Goal: Find specific page/section: Find specific page/section

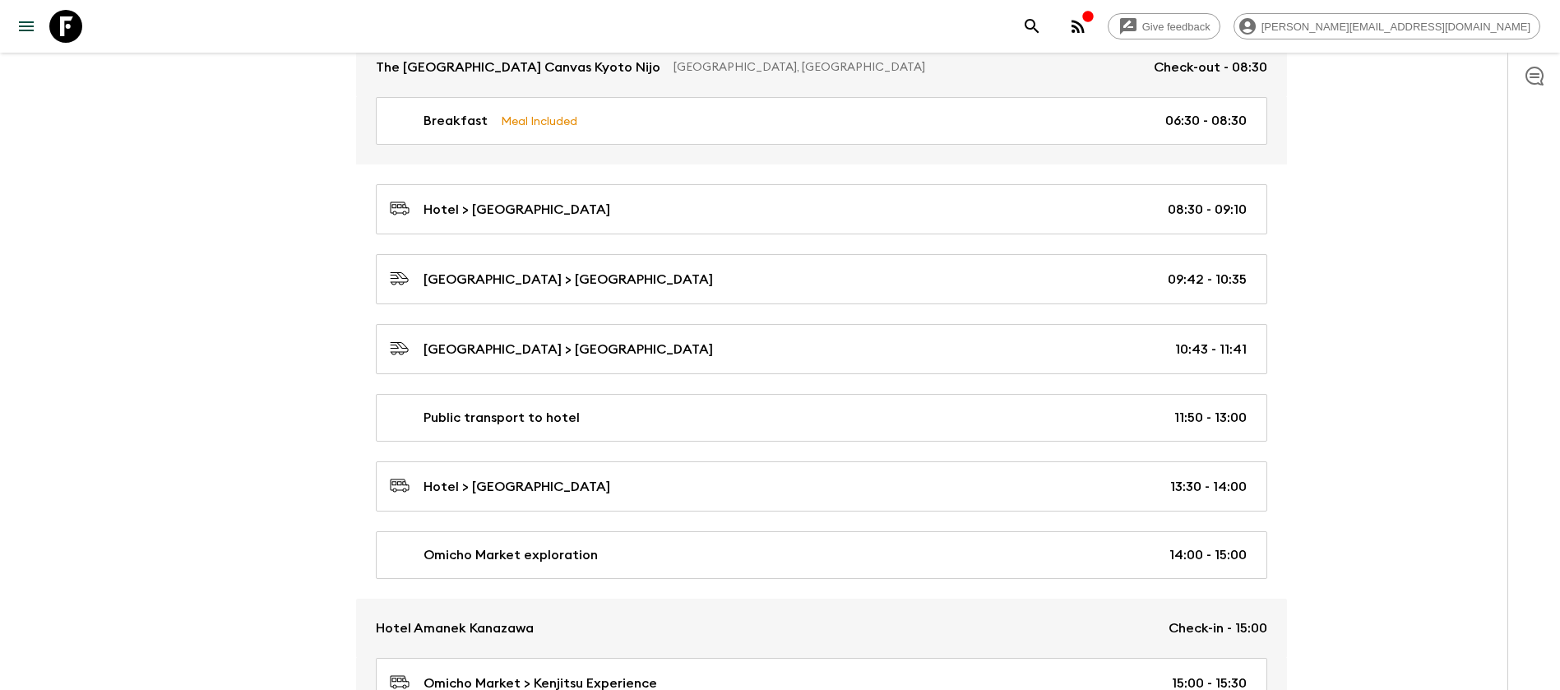
scroll to position [1460, 0]
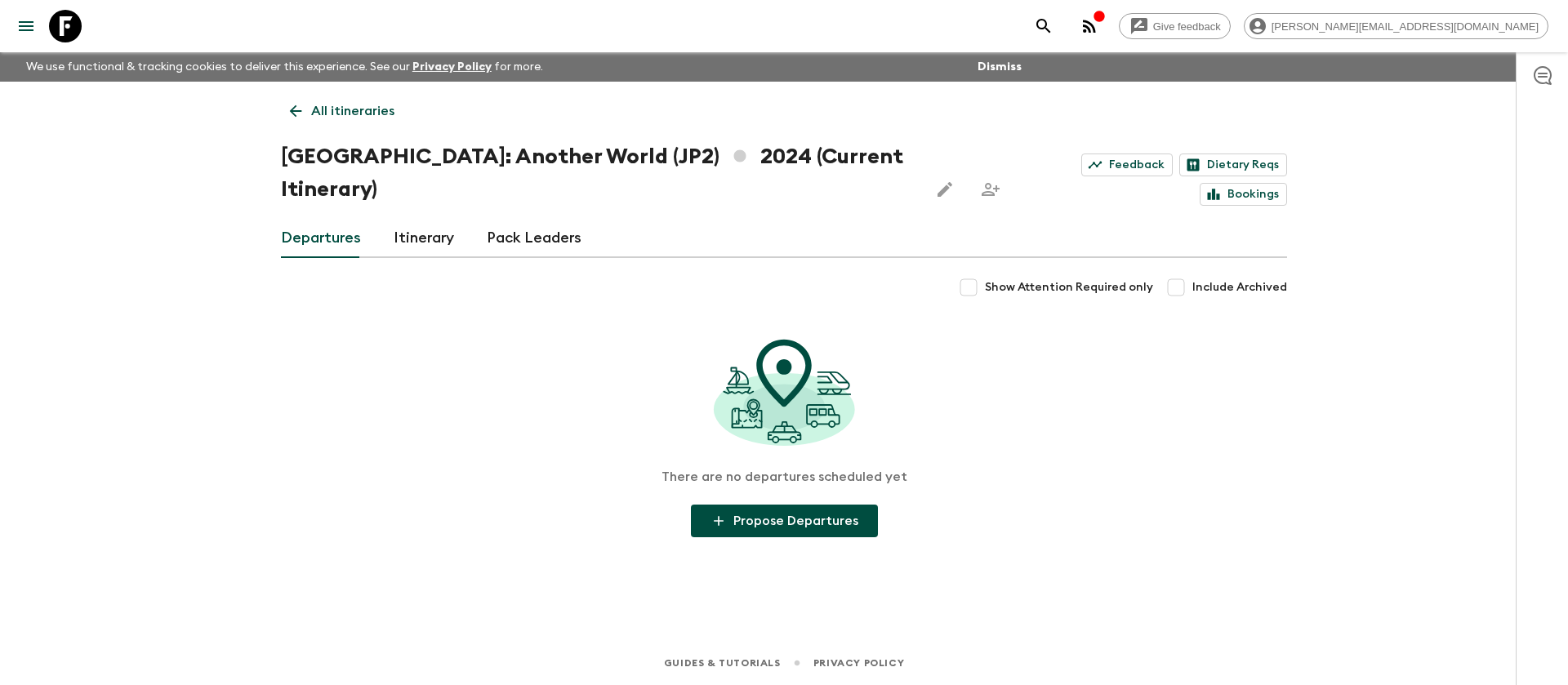
click at [439, 218] on link "Itinerary" at bounding box center [423, 237] width 61 height 39
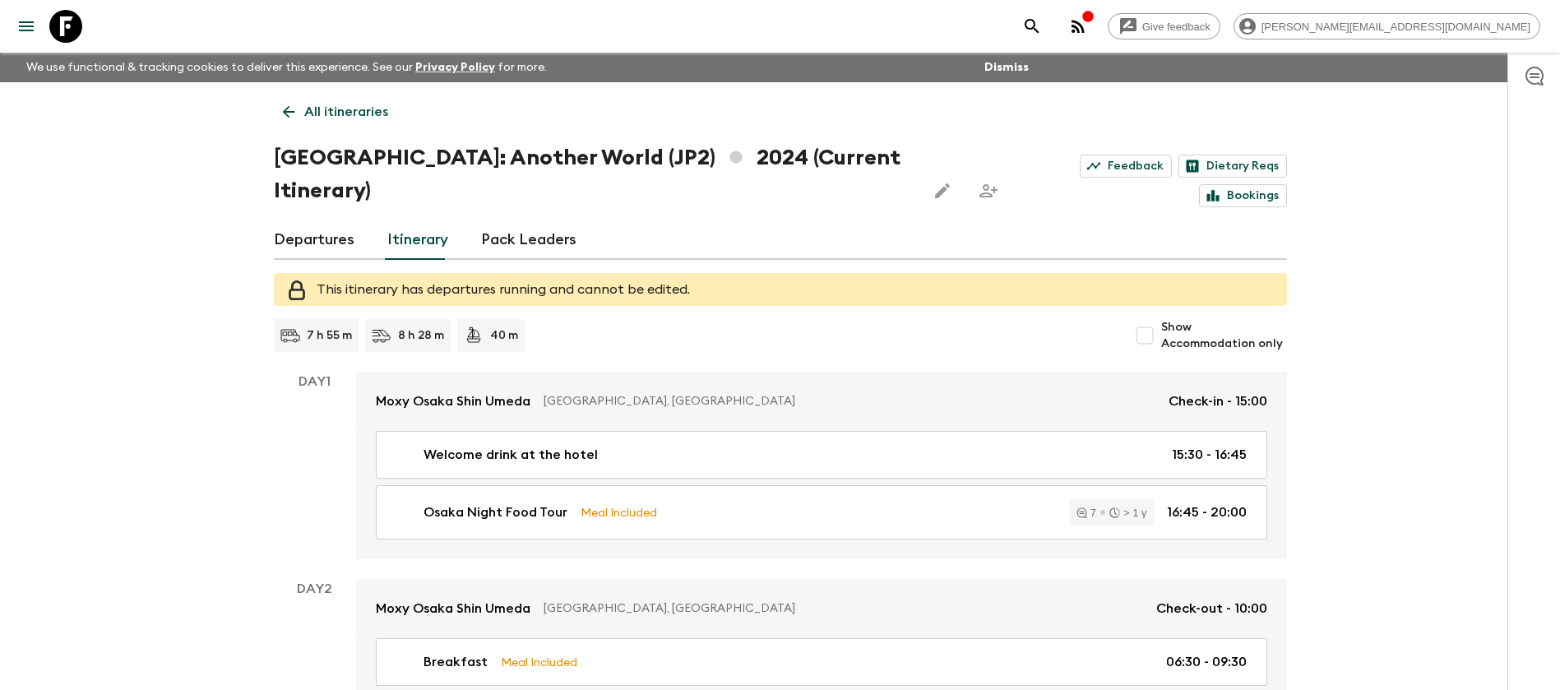
click at [76, 33] on icon at bounding box center [65, 26] width 33 height 33
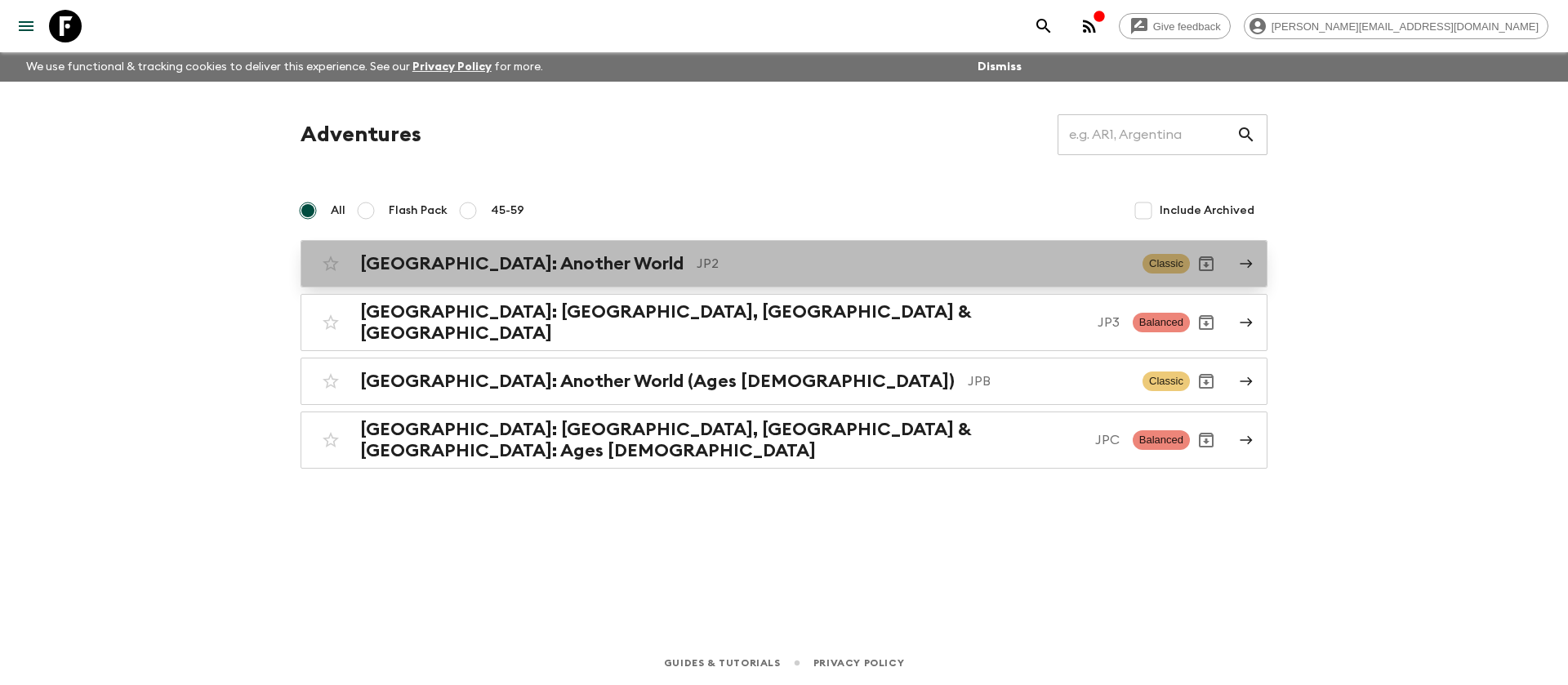
click at [697, 254] on p "JP2" at bounding box center [914, 264] width 433 height 20
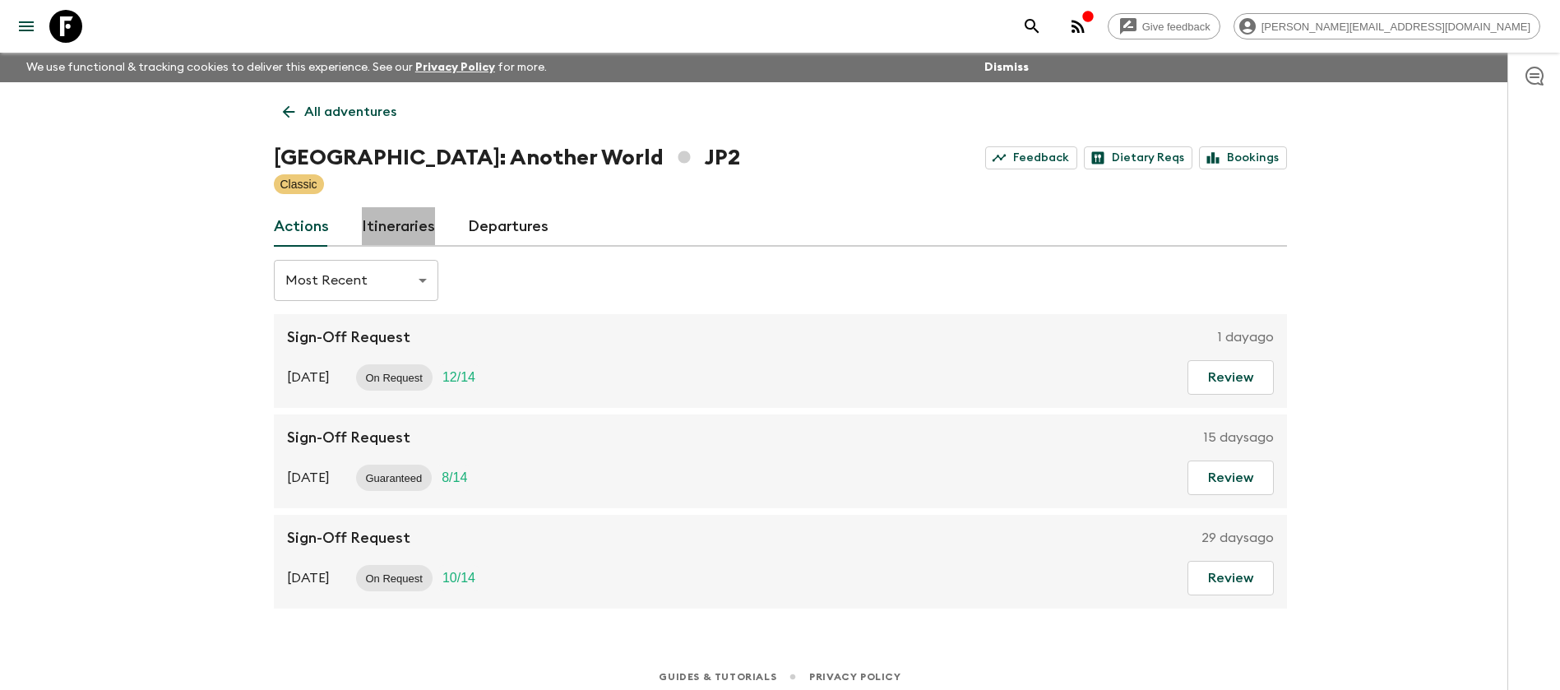
click at [419, 245] on link "Itineraries" at bounding box center [398, 226] width 73 height 39
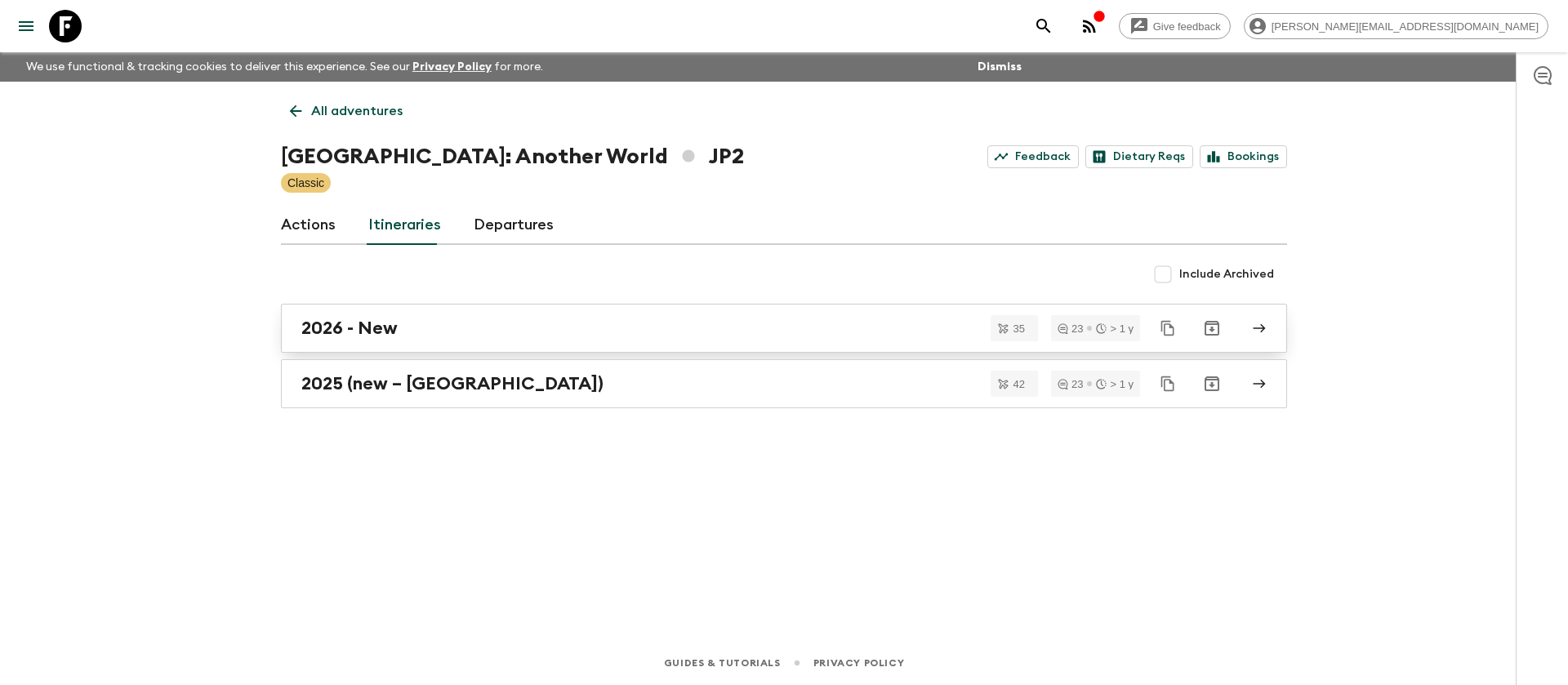
click at [601, 330] on div "2026 - New" at bounding box center [768, 328] width 934 height 21
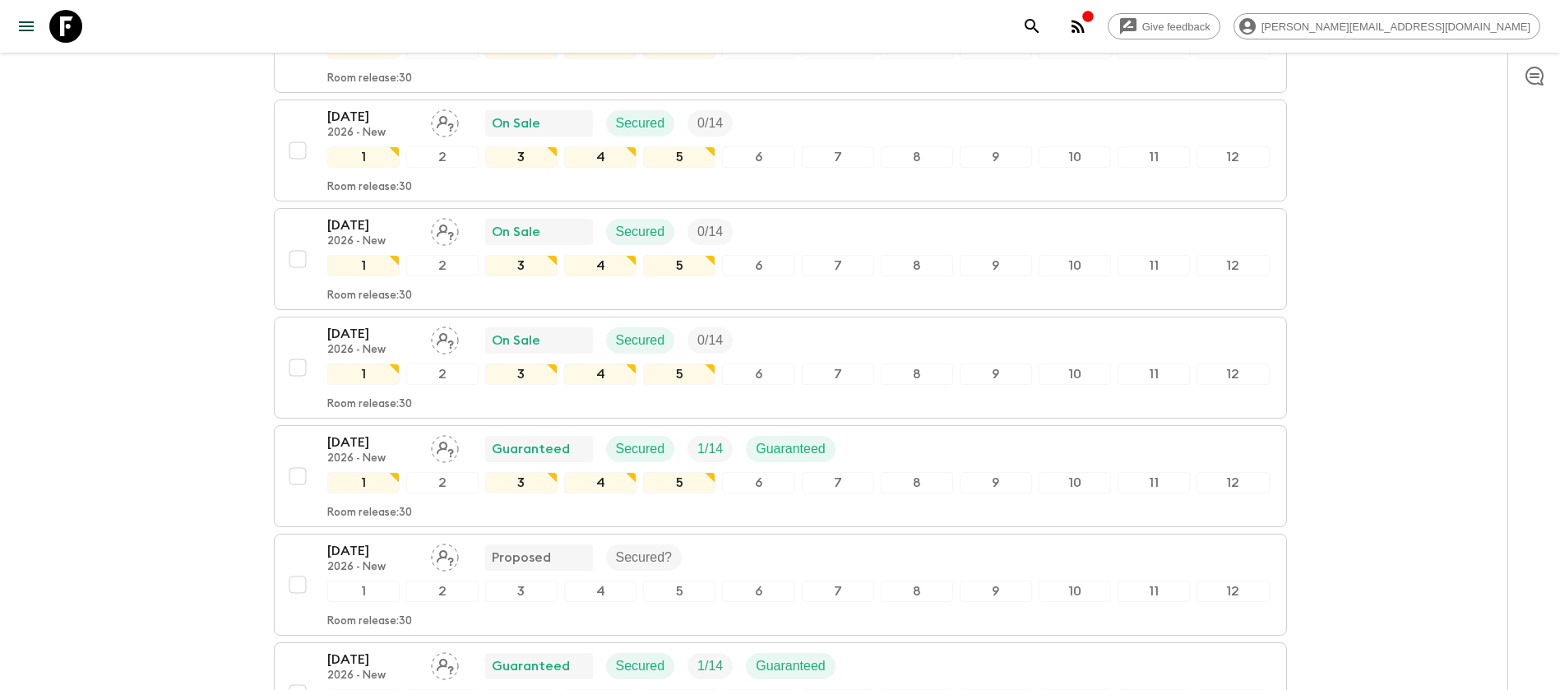
scroll to position [2036, 0]
